Goal: Task Accomplishment & Management: Manage account settings

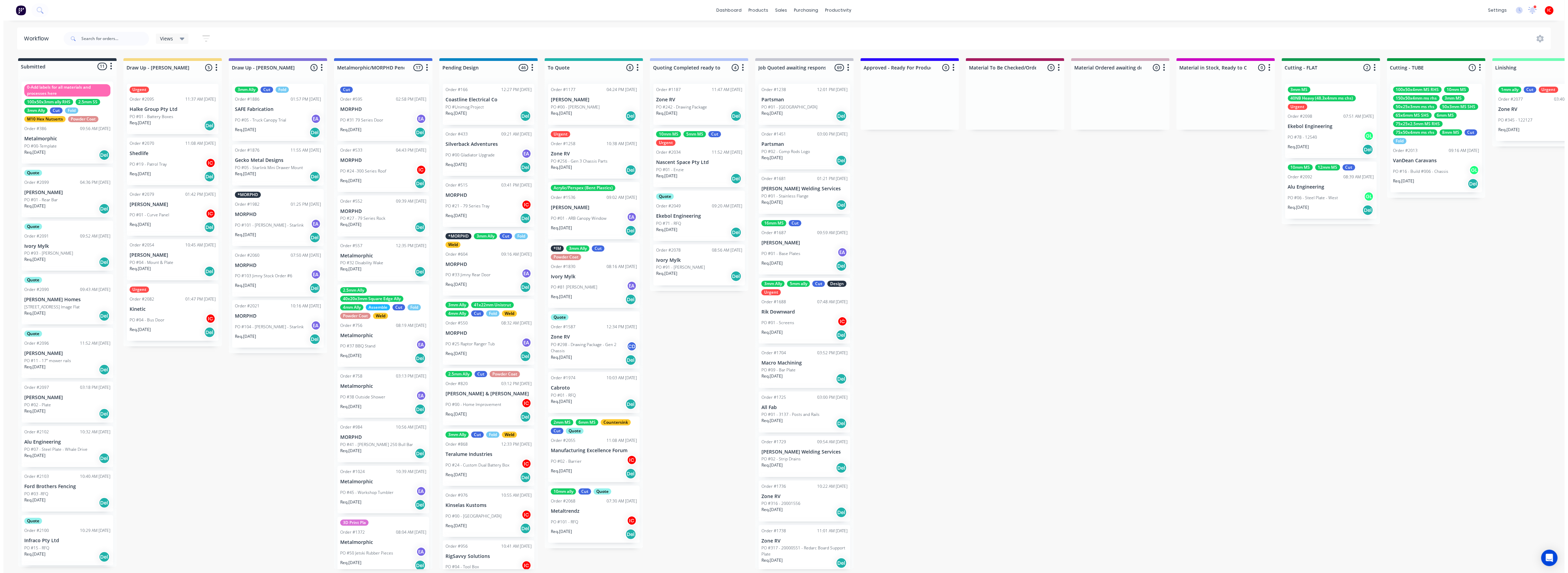
scroll to position [46, 0]
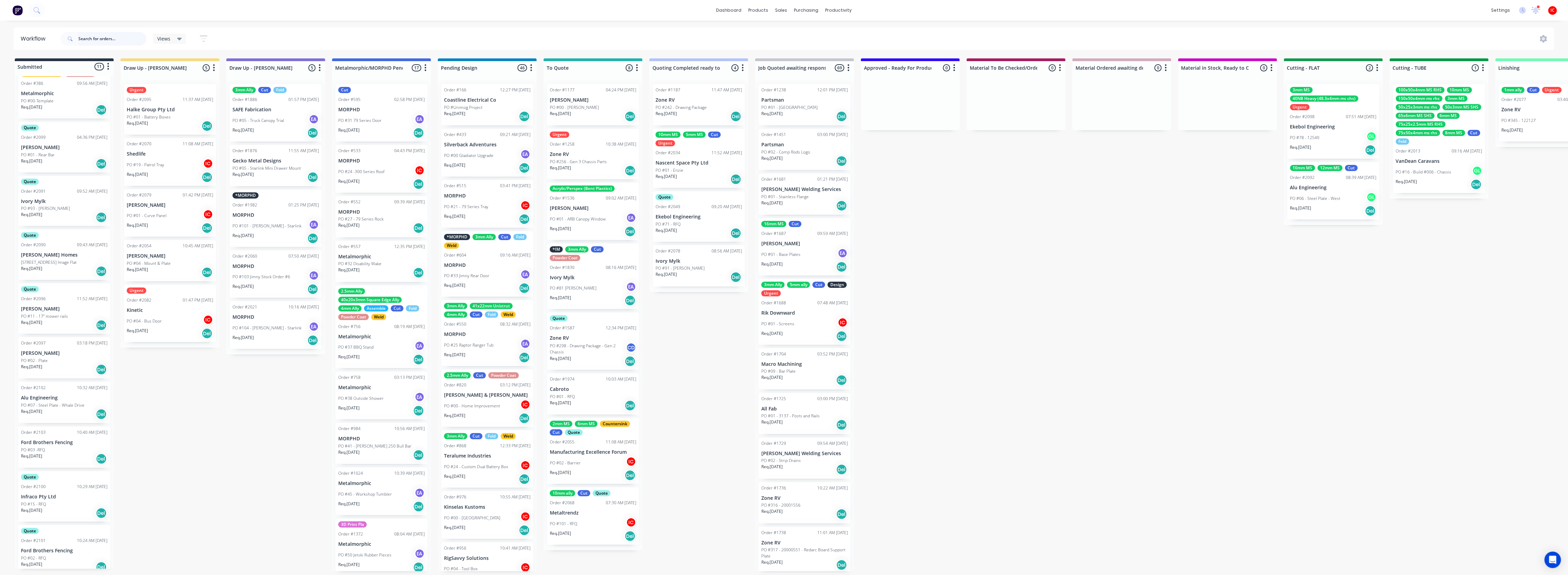
click at [114, 38] on input "text" at bounding box center [112, 38] width 68 height 14
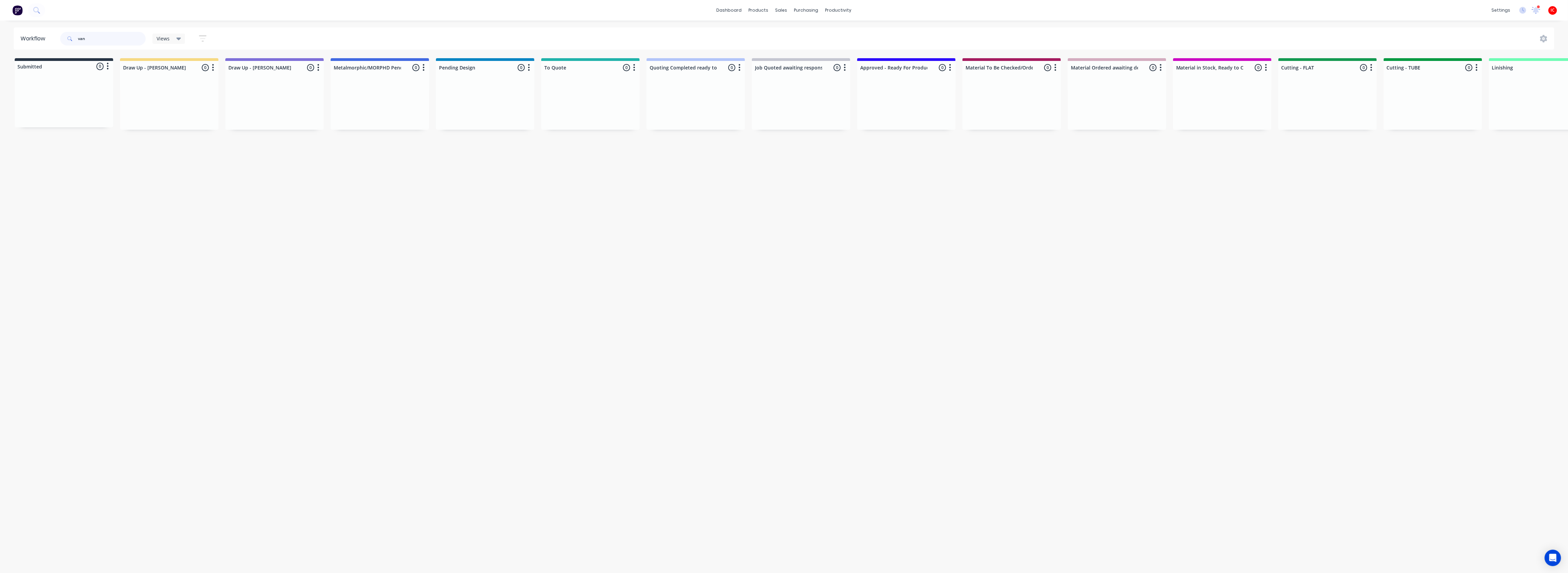
type input "van"
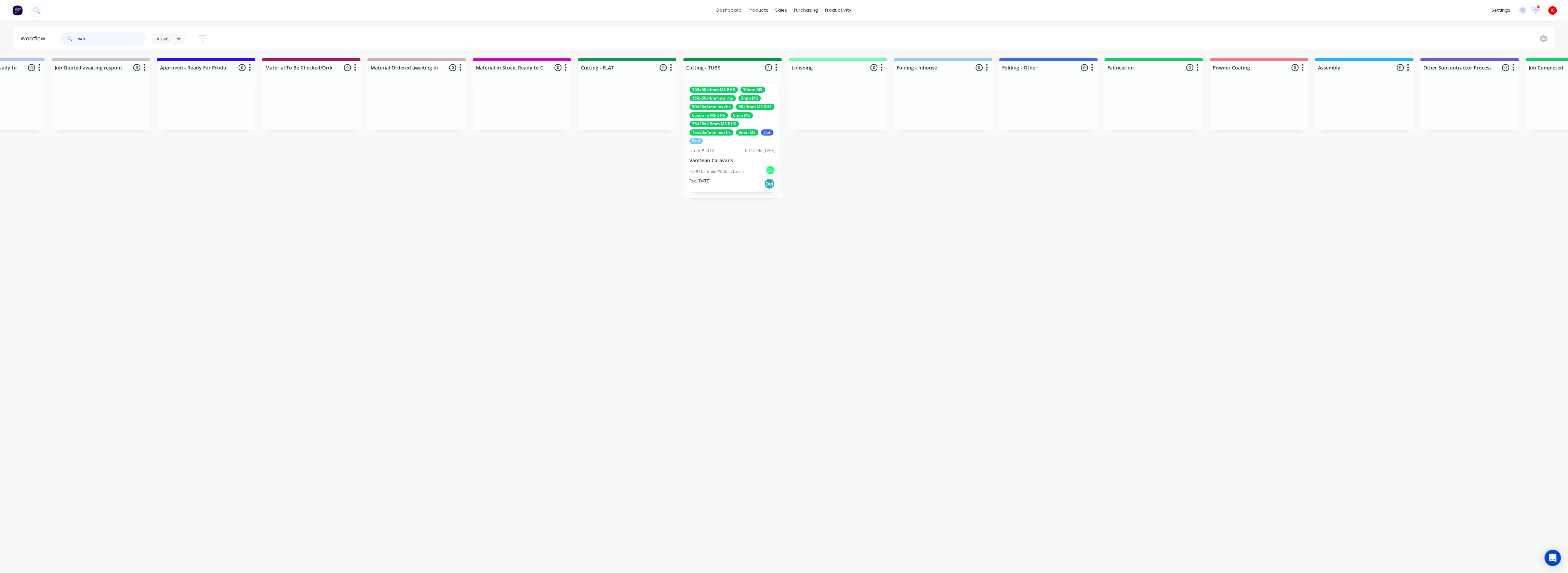
scroll to position [0, 713]
click at [735, 163] on p "VanDean Caravans" at bounding box center [720, 161] width 86 height 6
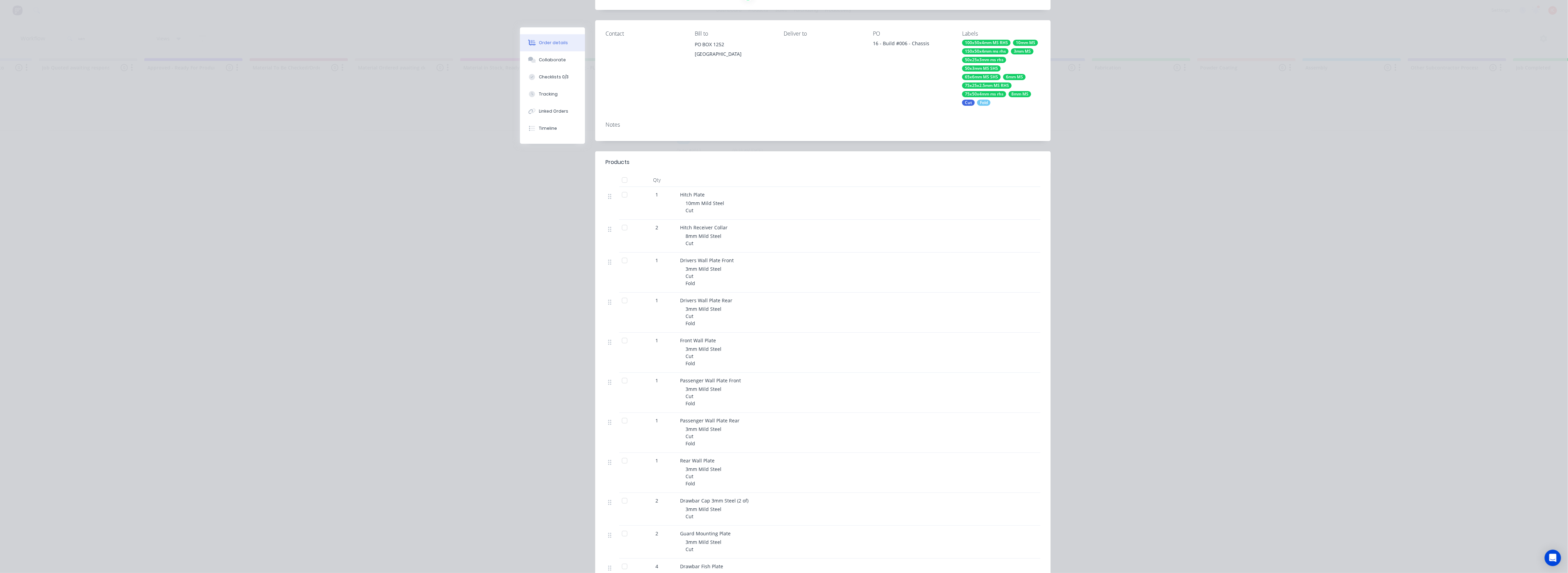
scroll to position [0, 0]
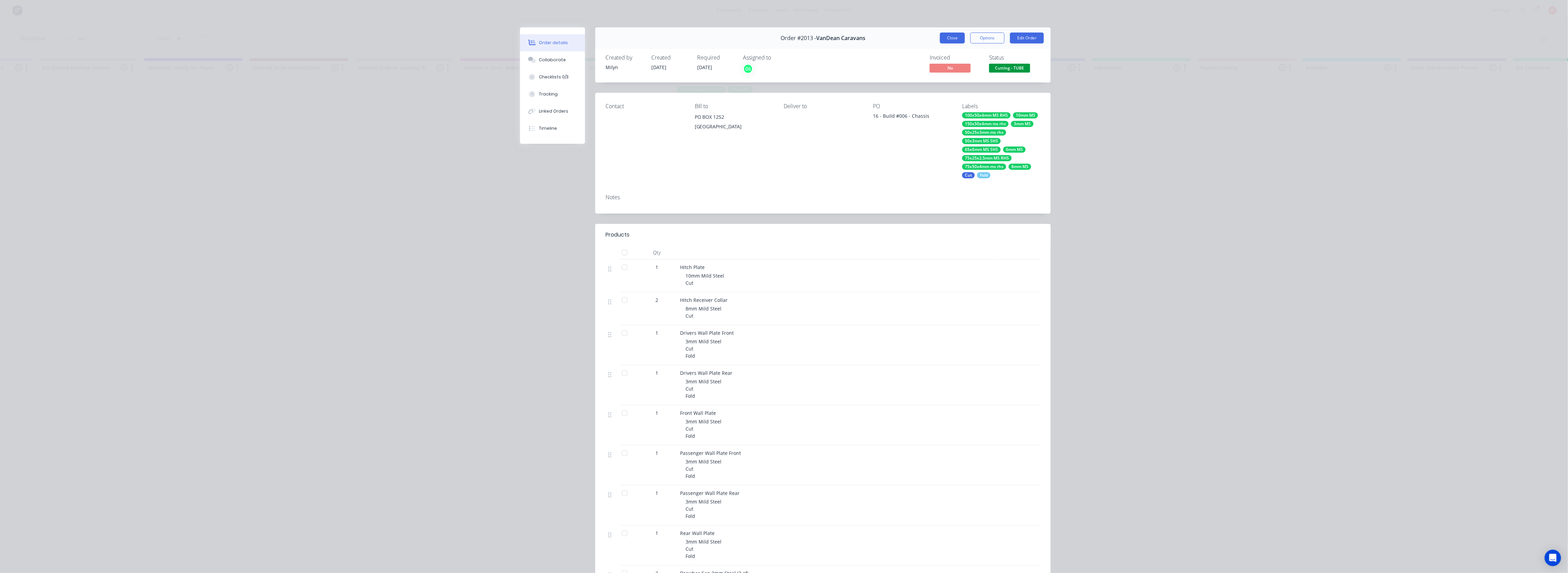
click at [948, 37] on button "Close" at bounding box center [952, 38] width 25 height 11
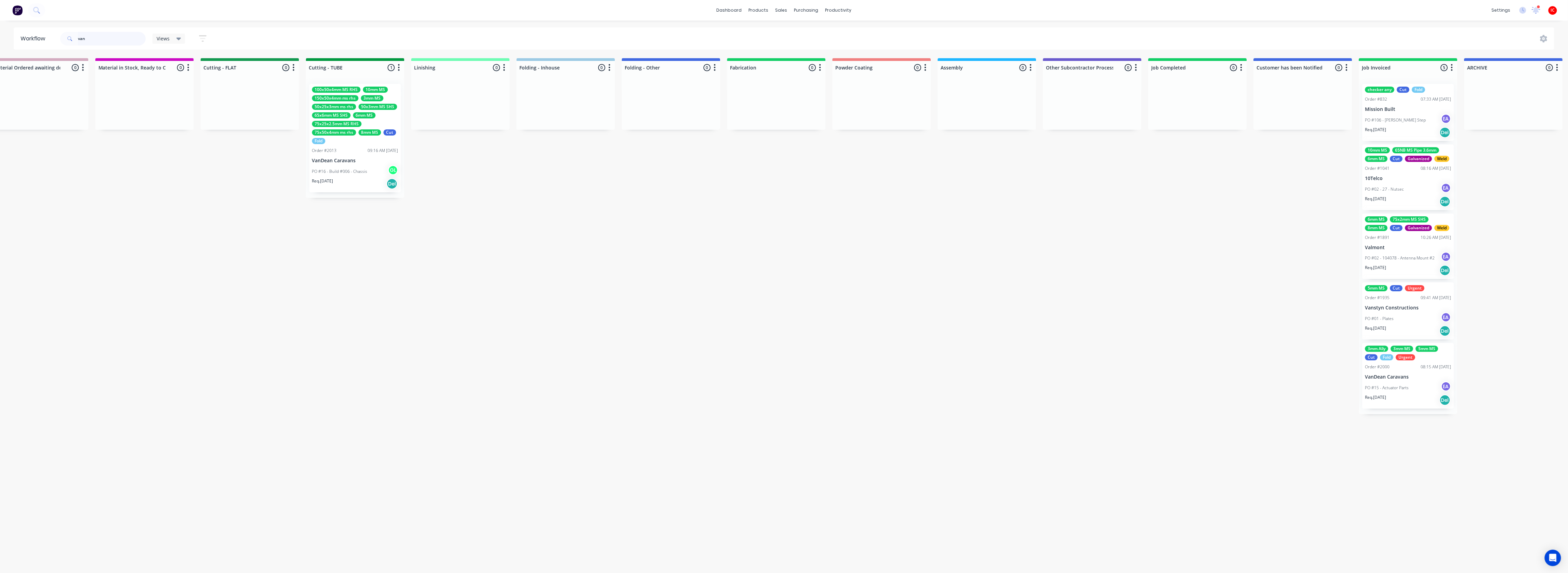
scroll to position [0, 1076]
click at [375, 162] on p "VanDean Caravans" at bounding box center [357, 161] width 86 height 6
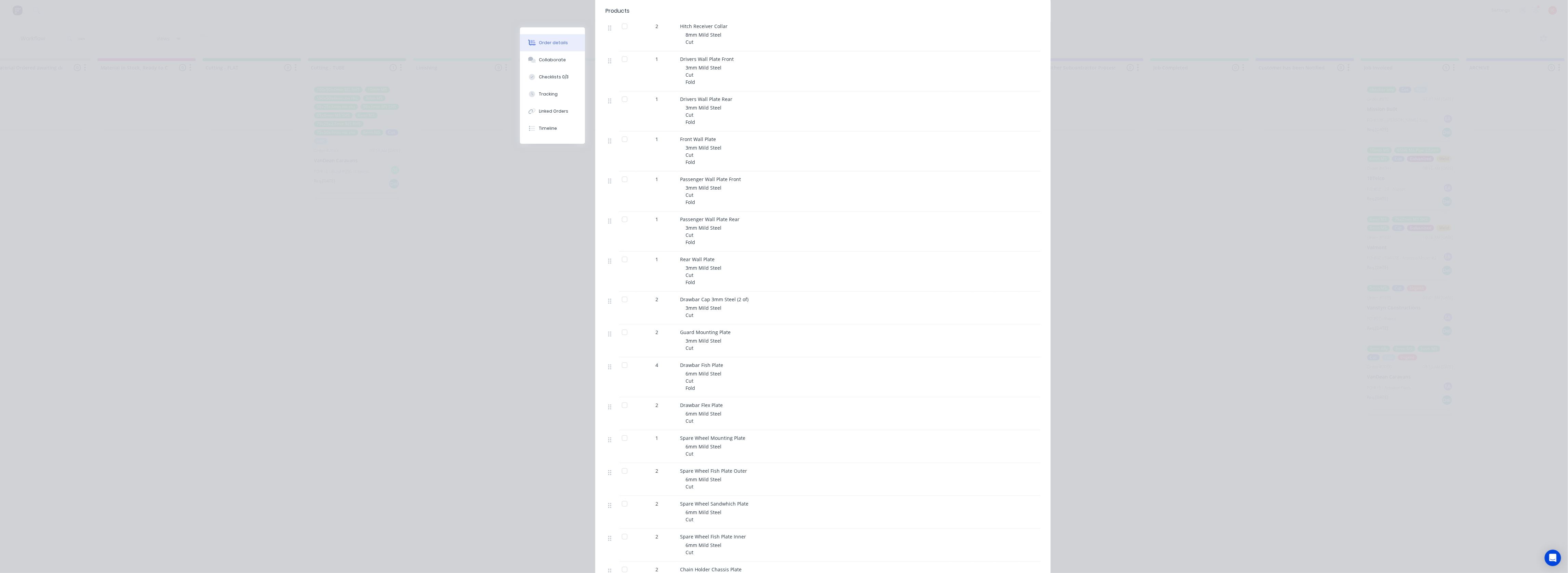
scroll to position [0, 0]
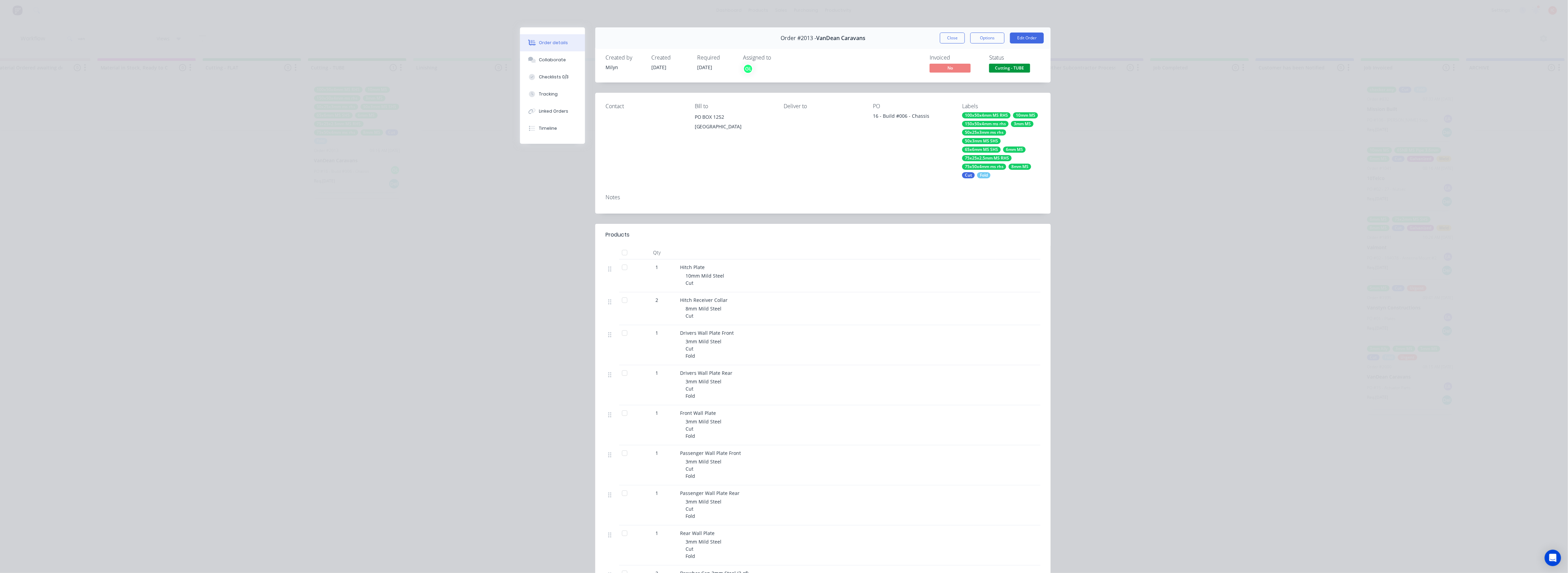
click at [905, 167] on div "PO 16 - Build #006 - Chassis" at bounding box center [912, 140] width 78 height 75
click at [948, 36] on button "Close" at bounding box center [952, 38] width 25 height 11
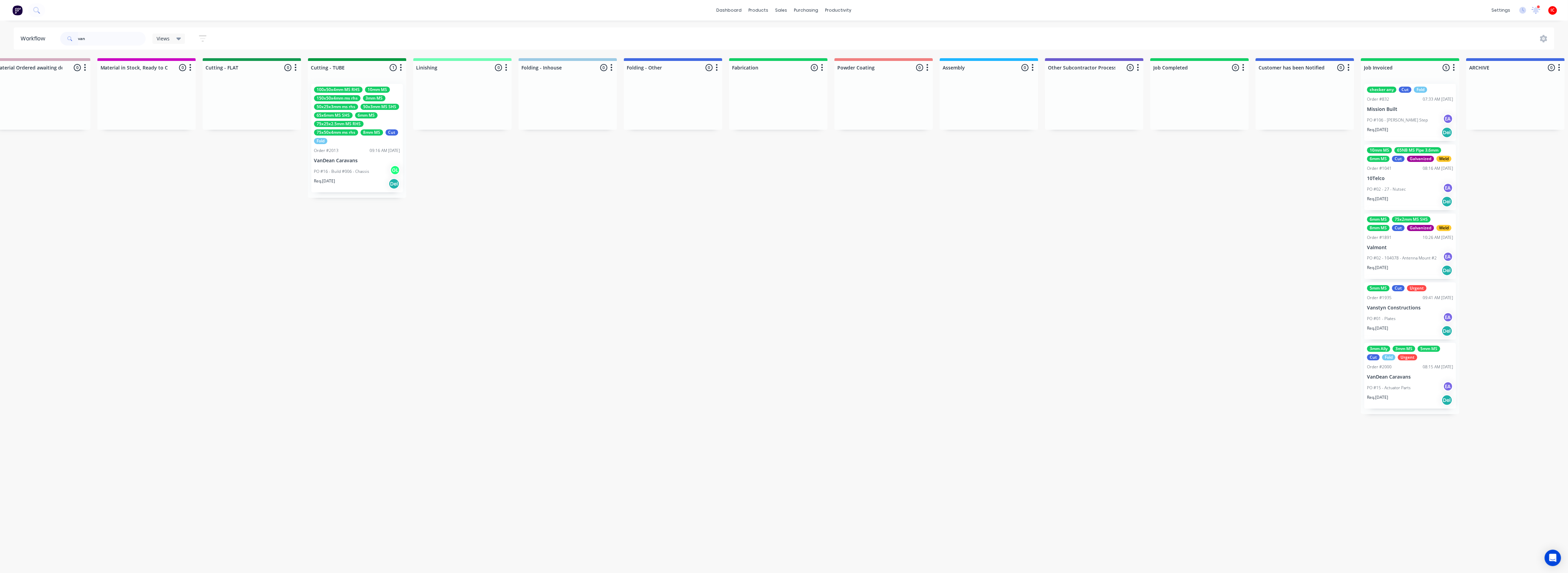
click at [239, 301] on div "Submitted 1 Status colour #273444 hex #273444 Save Cancel Summaries Total order…" at bounding box center [282, 236] width 2727 height 356
drag, startPoint x: 141, startPoint y: 35, endPoint x: -30, endPoint y: 51, distance: 171.7
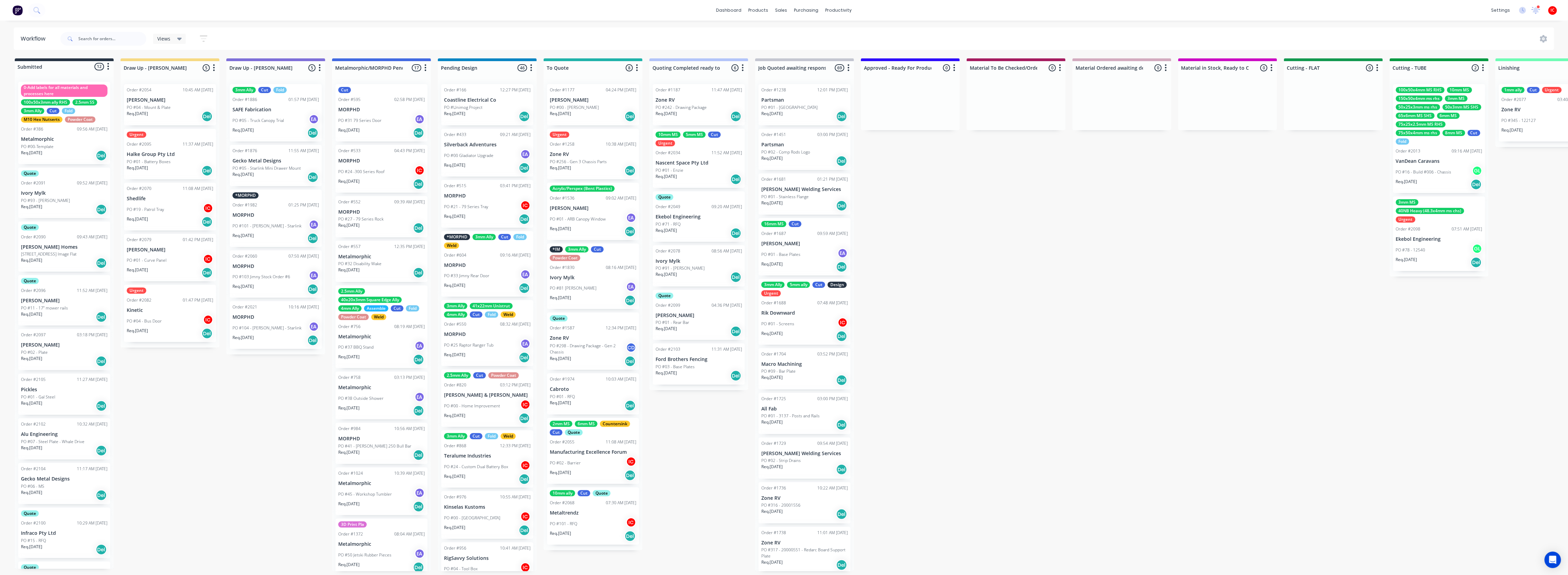
drag, startPoint x: 1114, startPoint y: 419, endPoint x: 1101, endPoint y: 423, distance: 13.6
click at [1114, 419] on div "Submitted 12 Status colour #273444 hex #273444 Save Cancel Summaries Total orde…" at bounding box center [1364, 314] width 2738 height 512
click at [105, 36] on input "text" at bounding box center [112, 38] width 68 height 14
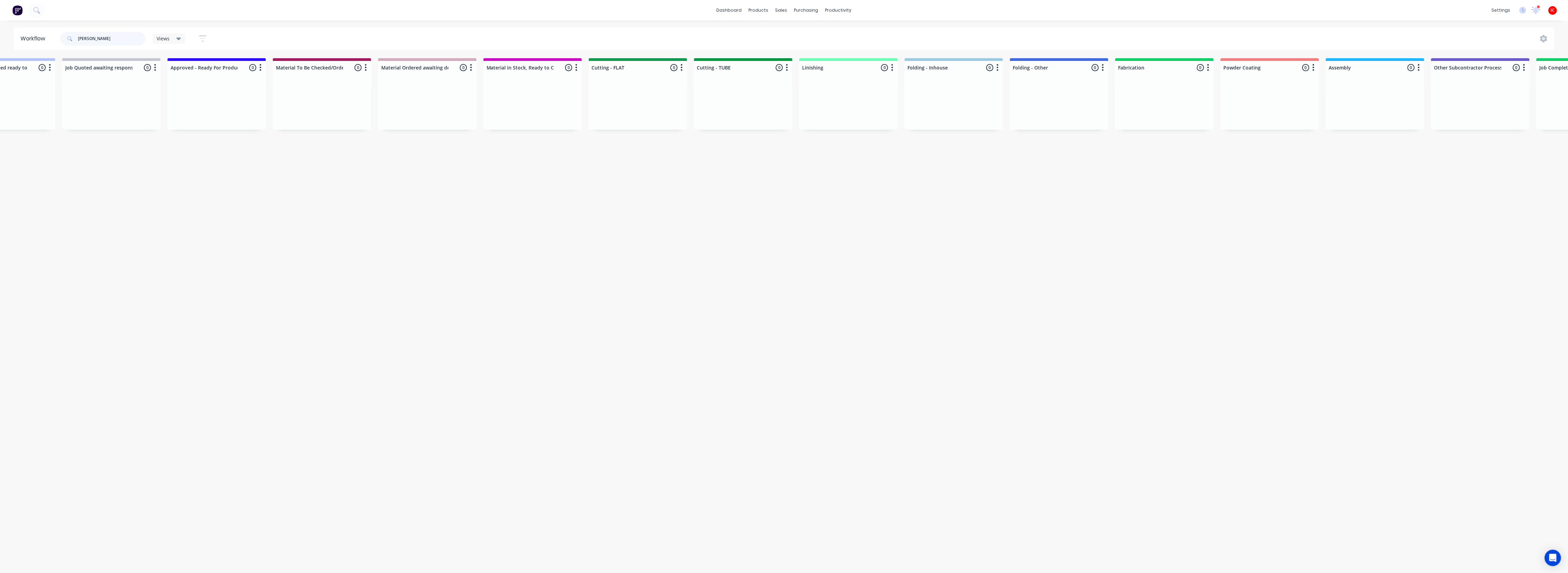
scroll to position [0, 687]
type input "VA"
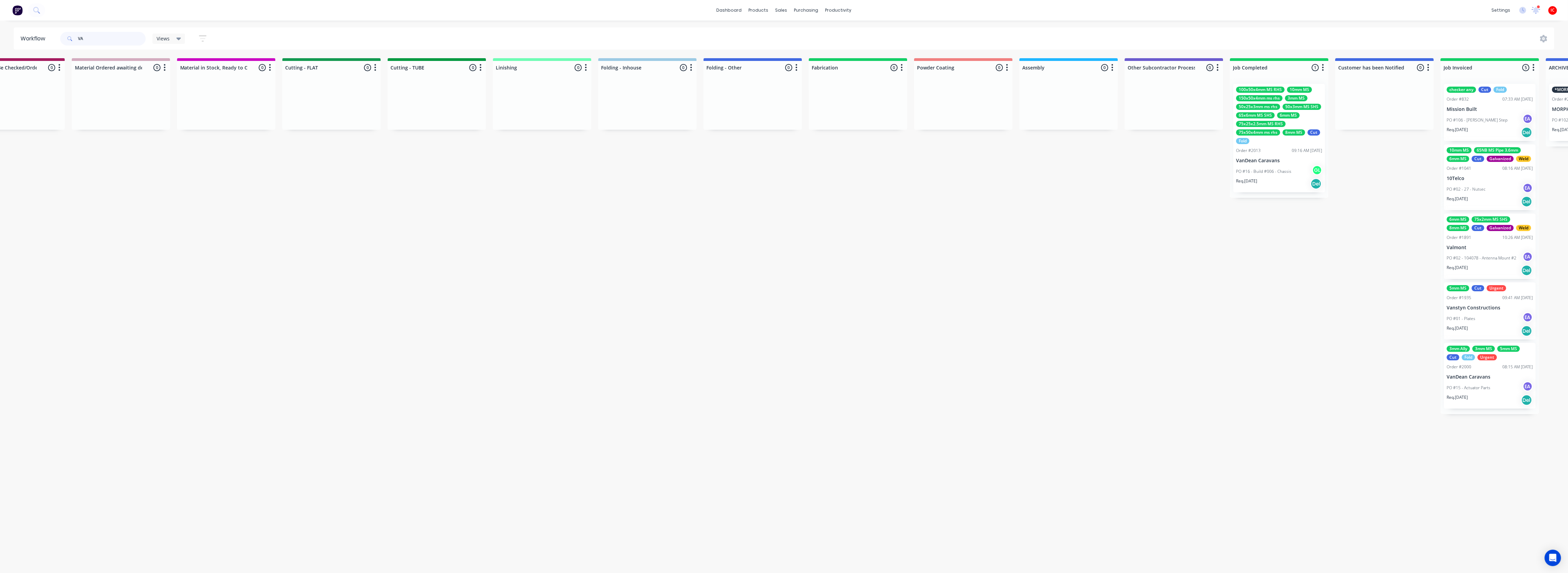
scroll to position [0, 998]
click at [1262, 178] on div "Req. [DATE] Del" at bounding box center [1277, 183] width 86 height 11
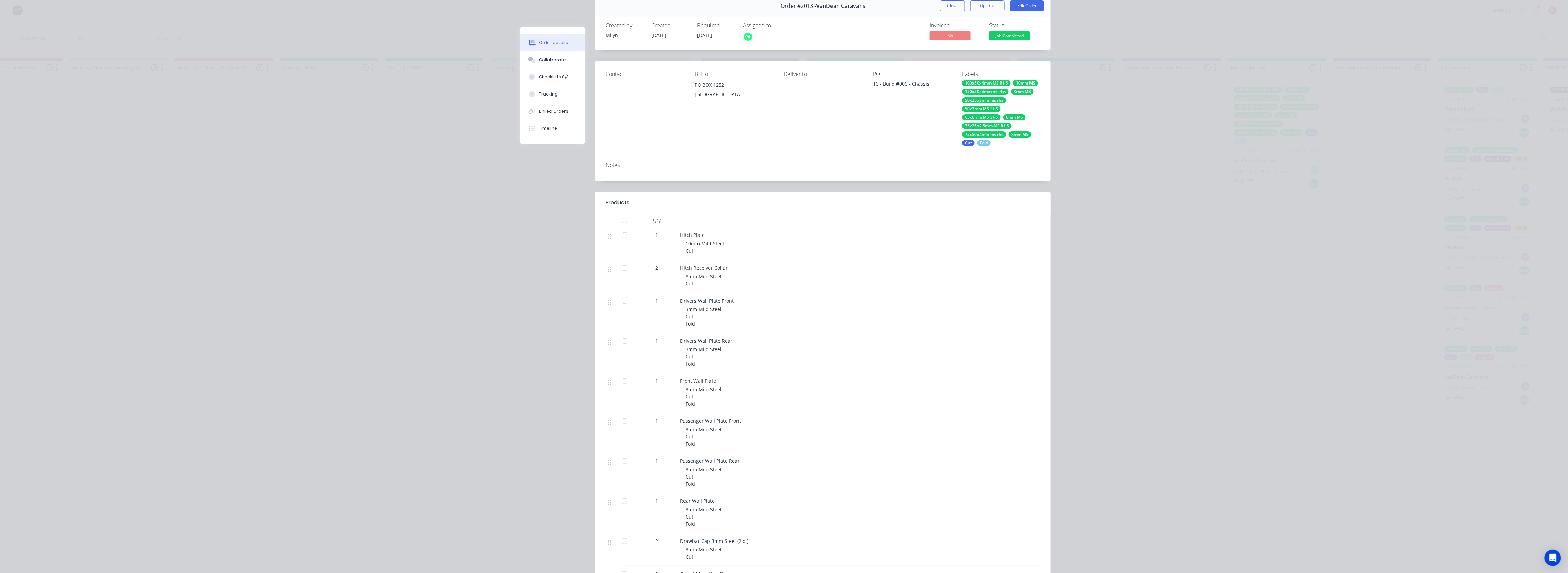
scroll to position [0, 0]
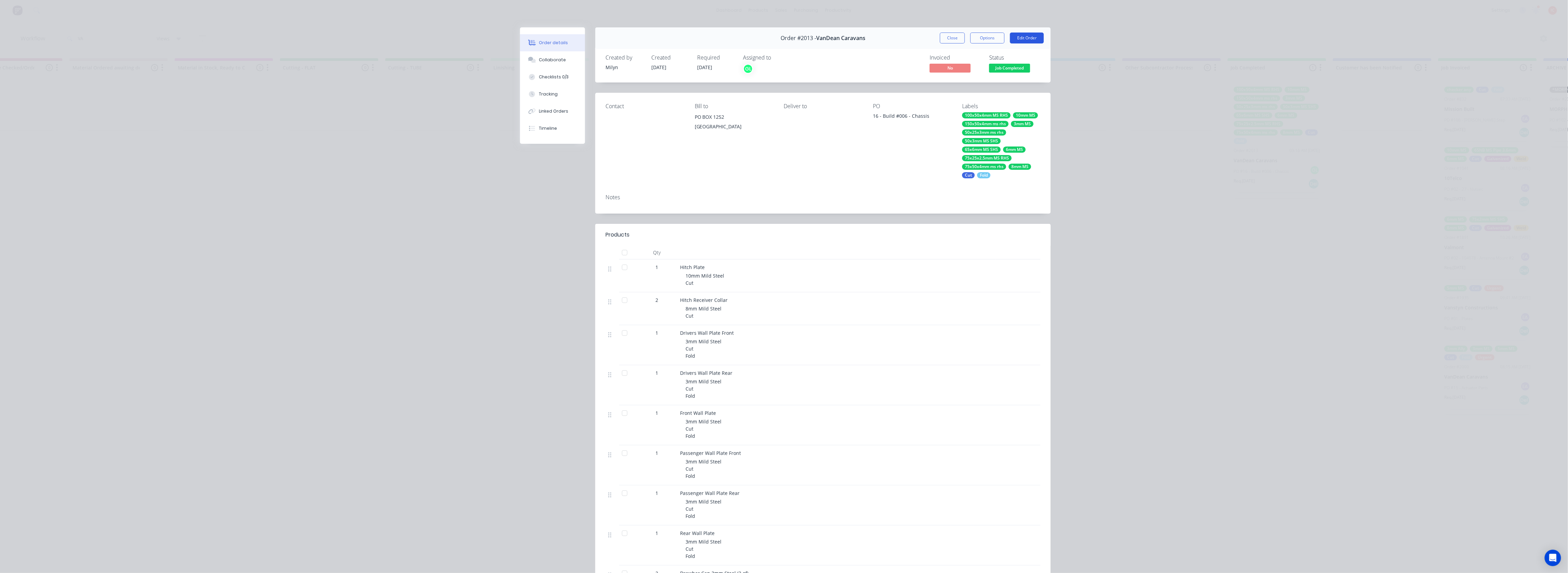
click at [1021, 38] on button "Edit Order" at bounding box center [1027, 38] width 34 height 11
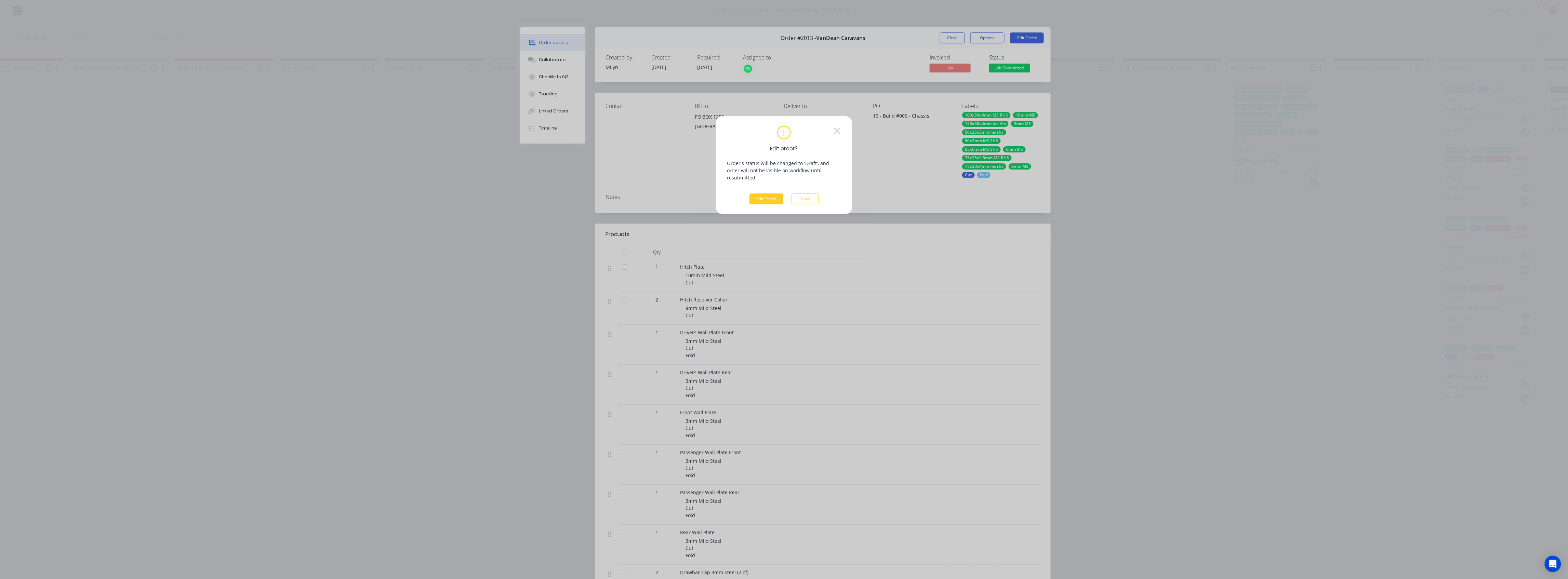
click at [763, 193] on button "Edit Order" at bounding box center [766, 199] width 34 height 11
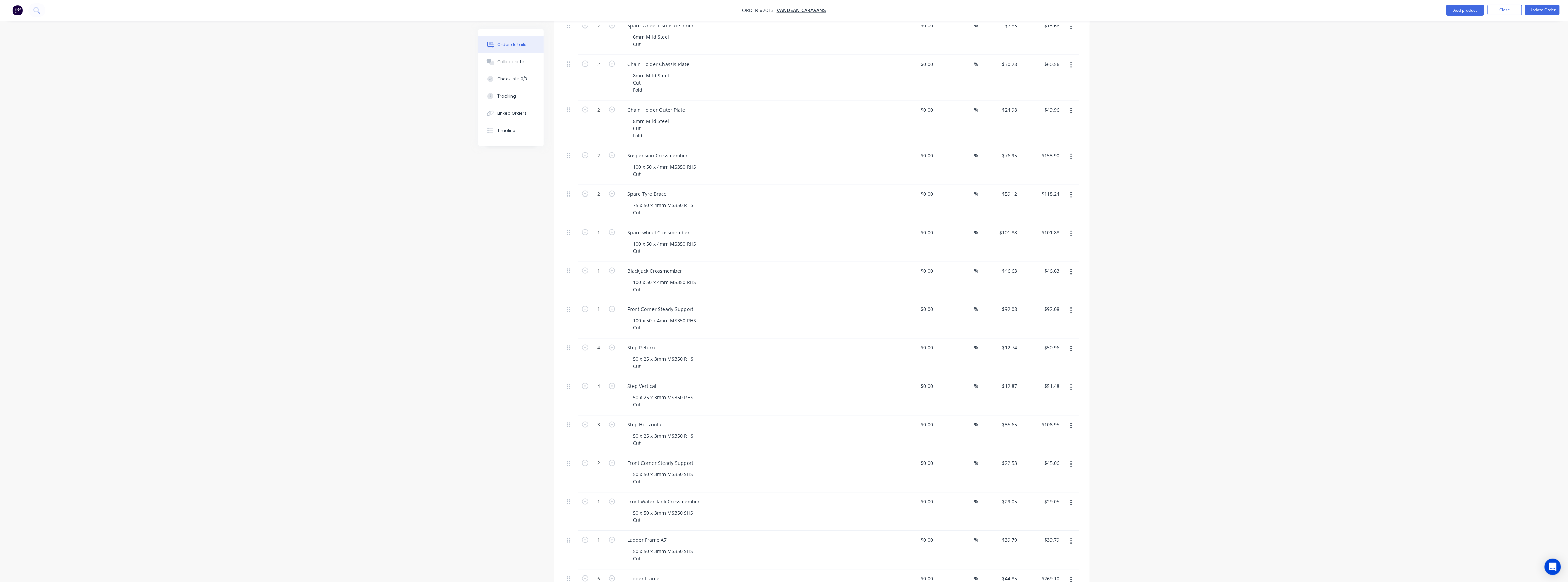
scroll to position [916, 0]
click at [1073, 423] on button "button" at bounding box center [1071, 418] width 16 height 12
click at [1043, 452] on div "Duplicate" at bounding box center [1046, 451] width 53 height 10
click at [693, 447] on div "Front Corner Steady Support" at bounding box center [661, 441] width 77 height 10
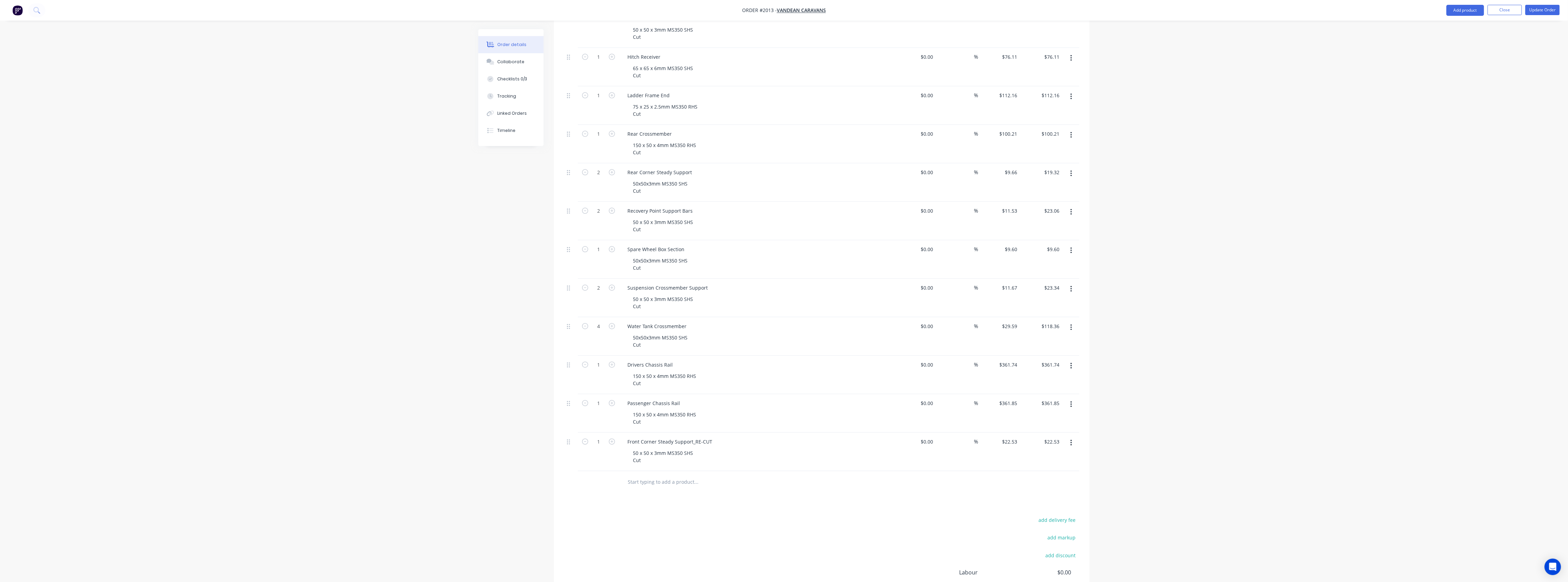
click at [611, 444] on icon "button" at bounding box center [612, 441] width 7 height 7
type input "2"
type input "$45.06"
click at [1540, 13] on button "Update Order" at bounding box center [1542, 9] width 35 height 10
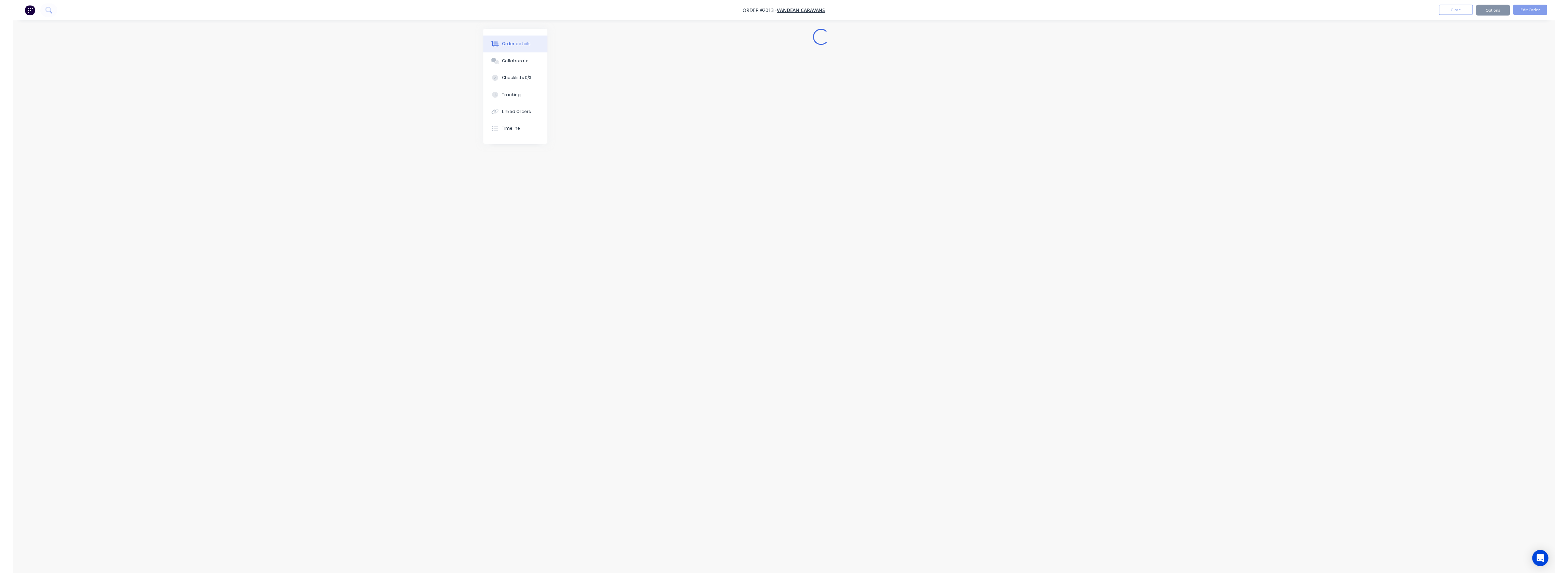
scroll to position [0, 0]
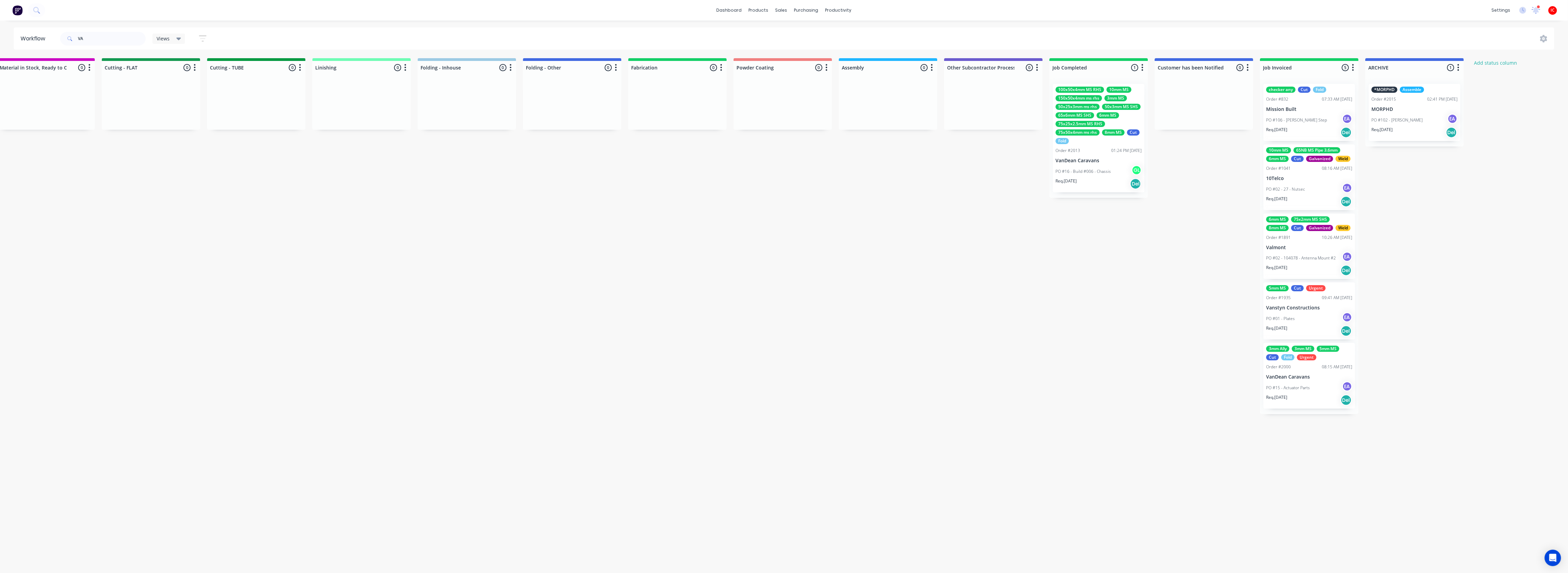
scroll to position [0, 1177]
click at [1084, 168] on p "PO #16 - Build #006 - Chassis" at bounding box center [1082, 171] width 55 height 7
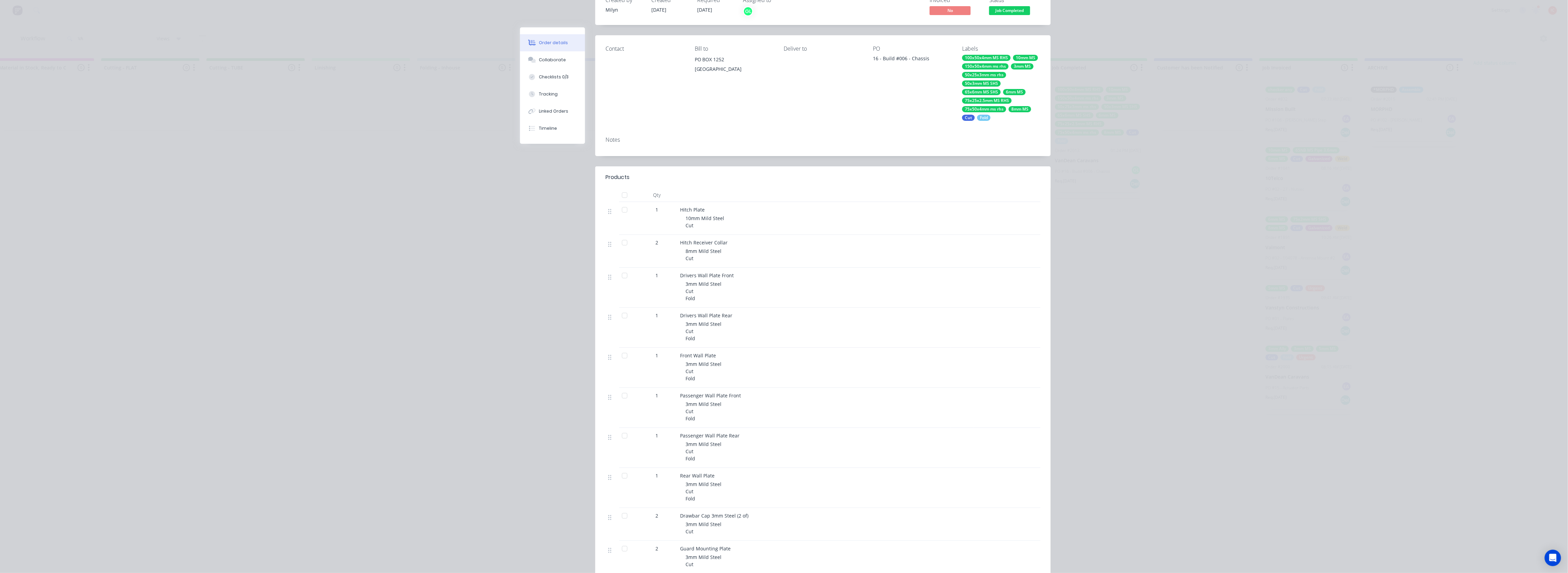
scroll to position [0, 0]
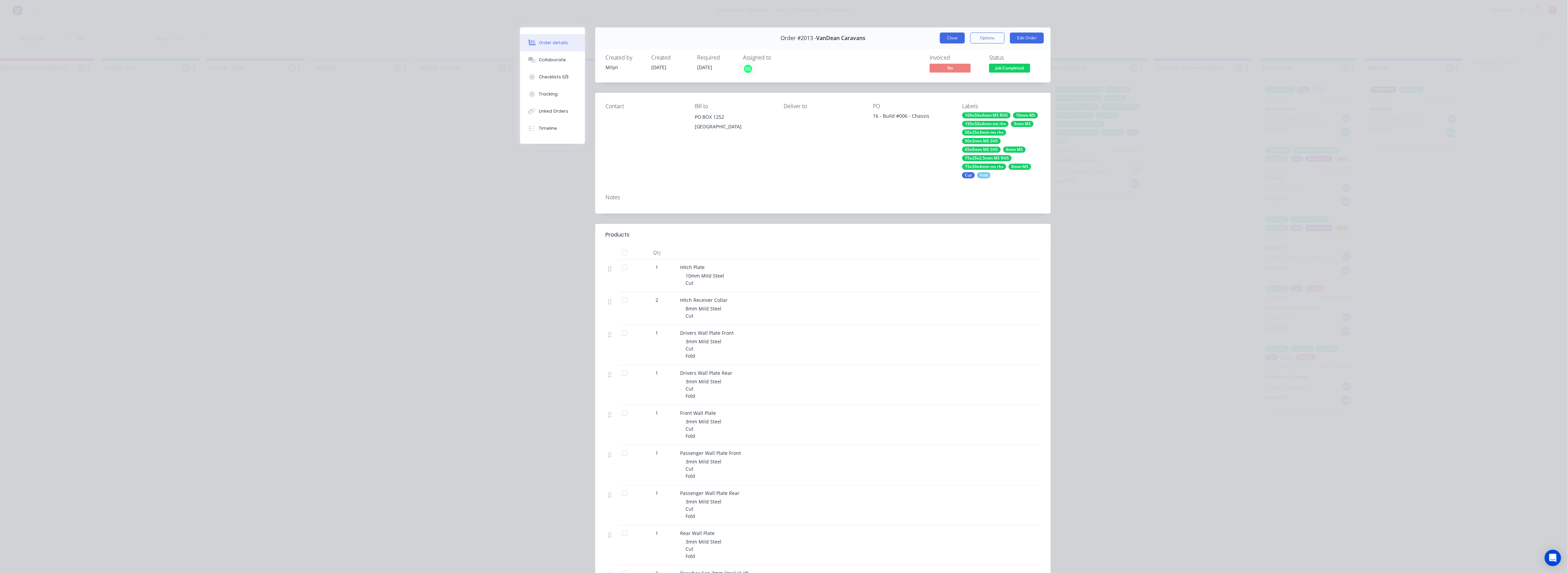
click at [945, 36] on button "Close" at bounding box center [952, 38] width 25 height 11
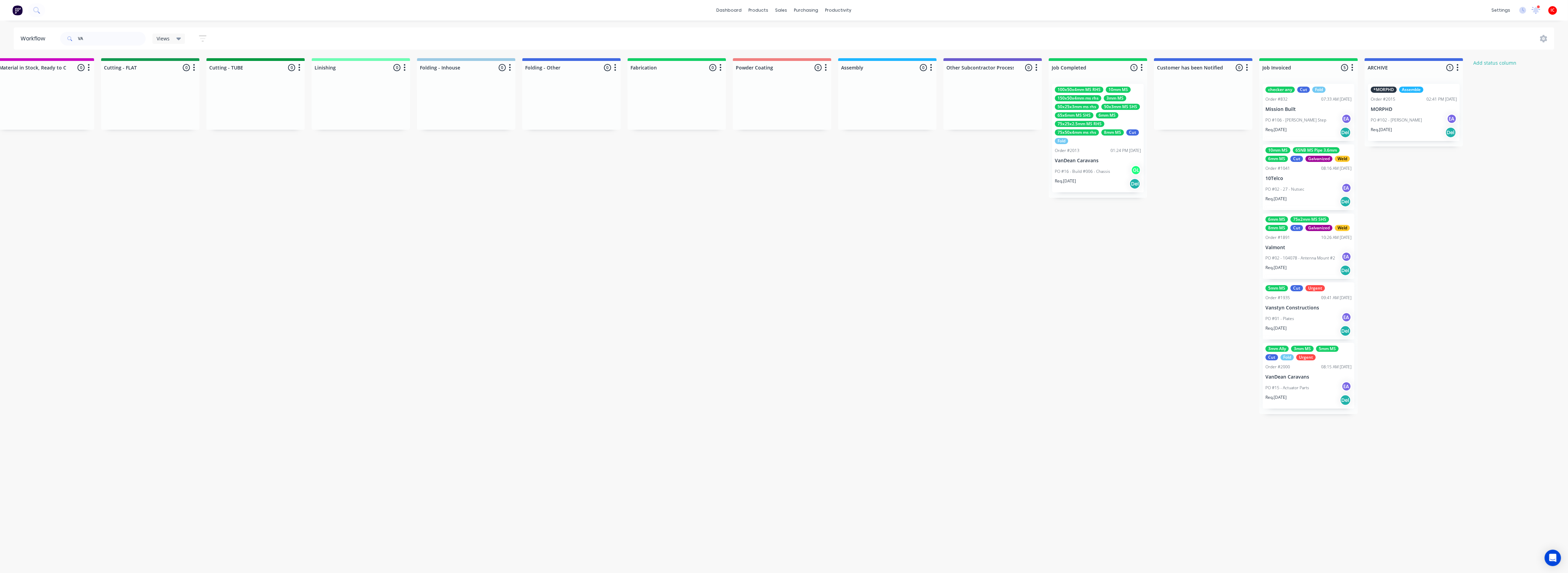
drag, startPoint x: 697, startPoint y: 156, endPoint x: 851, endPoint y: 490, distance: 367.8
click at [700, 155] on div "Submitted 1 Status colour #273444 hex #273444 Save Cancel Summaries Total order…" at bounding box center [180, 236] width 2727 height 356
drag, startPoint x: 876, startPoint y: 297, endPoint x: 879, endPoint y: 270, distance: 27.2
click at [876, 297] on div "Submitted 1 Status colour #273444 hex #273444 Save Cancel Summaries Total order…" at bounding box center [180, 236] width 2727 height 356
